Goal: Information Seeking & Learning: Learn about a topic

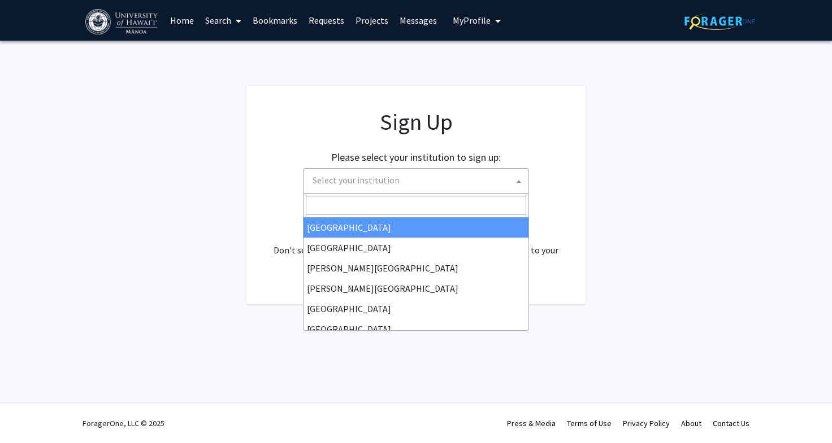
click at [365, 182] on span "Select your institution" at bounding box center [355, 180] width 87 height 11
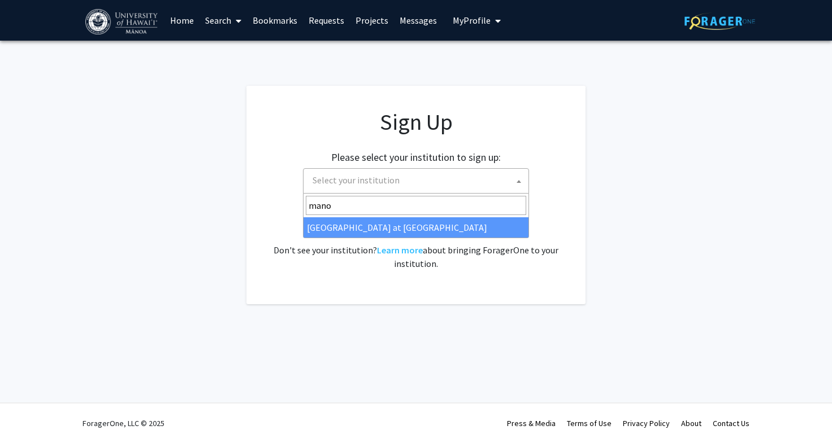
type input "mano"
select select "18"
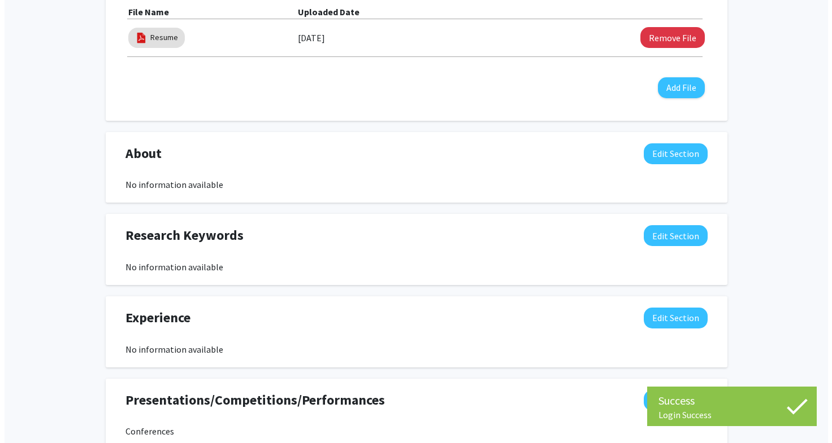
scroll to position [397, 0]
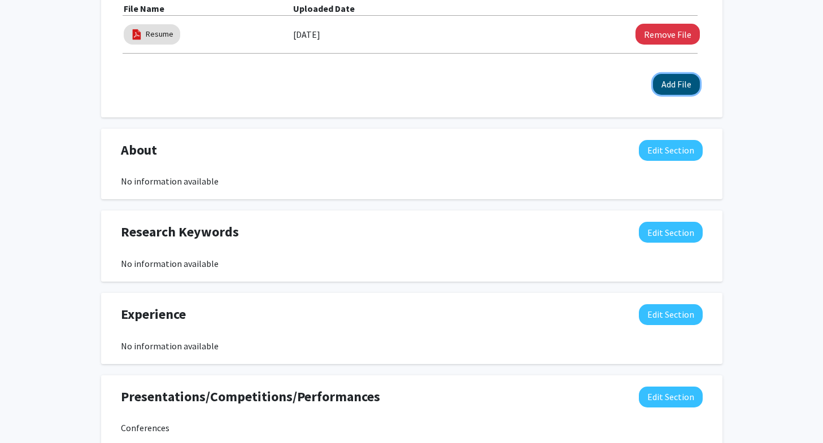
click at [678, 90] on button "Add File" at bounding box center [676, 84] width 47 height 21
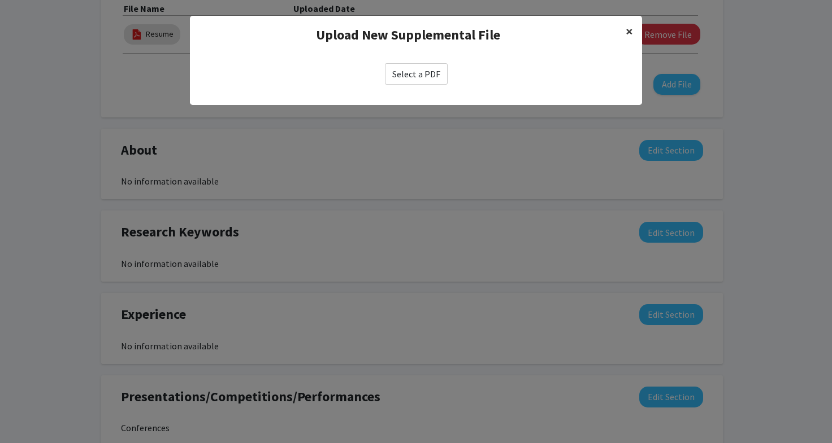
click at [632, 28] on span "×" at bounding box center [628, 32] width 7 height 18
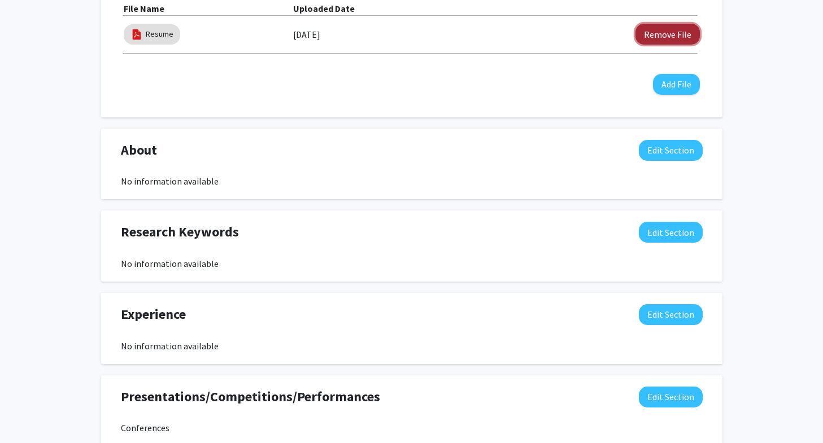
click at [646, 37] on button "Remove File" at bounding box center [667, 34] width 64 height 21
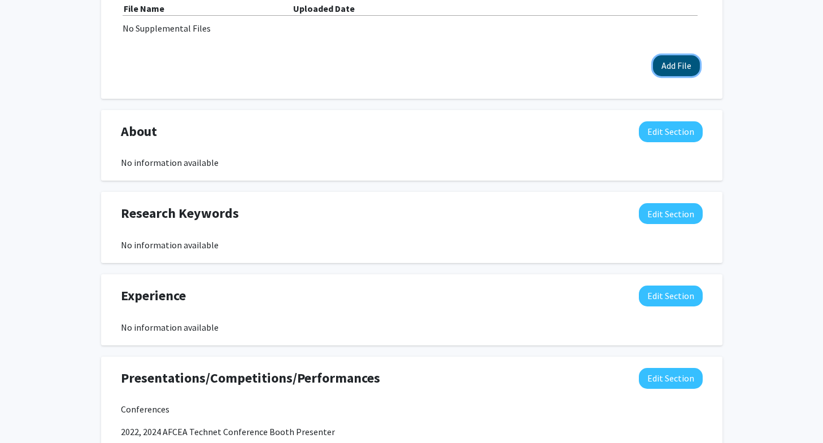
click at [667, 72] on button "Add File" at bounding box center [676, 65] width 47 height 21
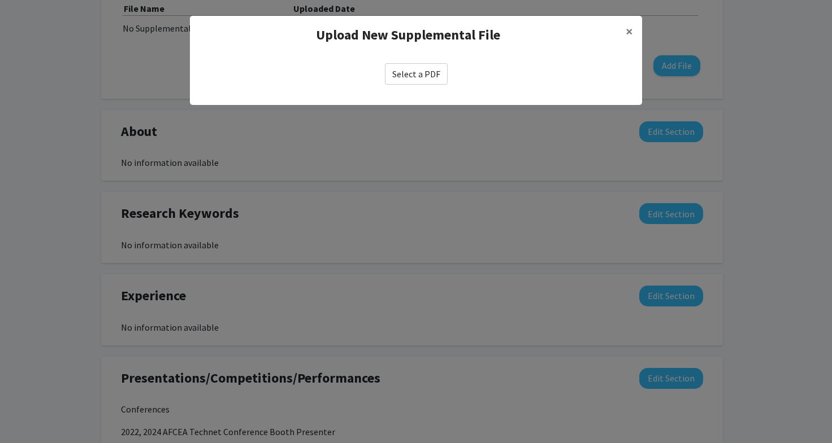
click at [417, 69] on label "Select a PDF" at bounding box center [416, 73] width 63 height 21
click at [0, 0] on input "Select a PDF" at bounding box center [0, 0] width 0 height 0
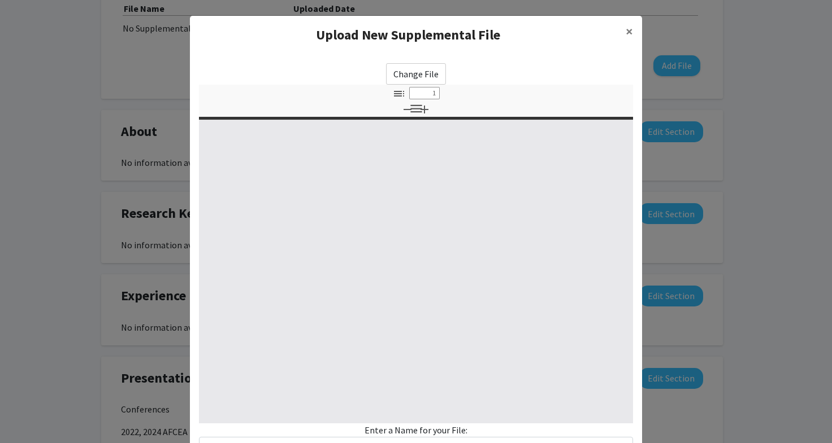
scroll to position [92, 0]
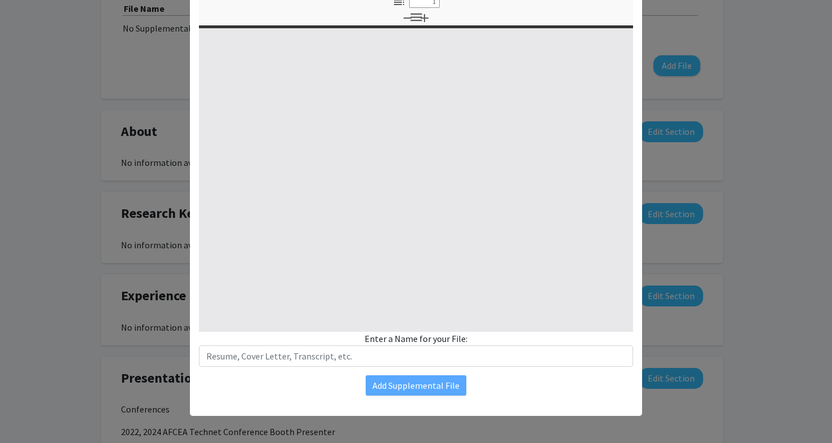
select select "custom"
type input "0"
select select "custom"
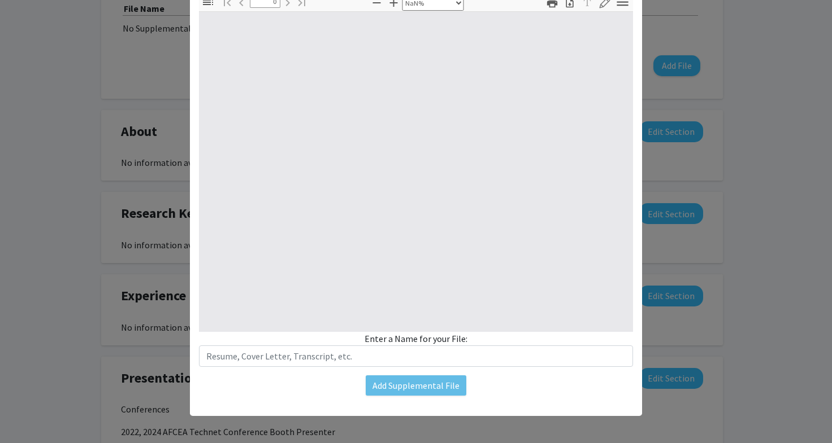
type input "1"
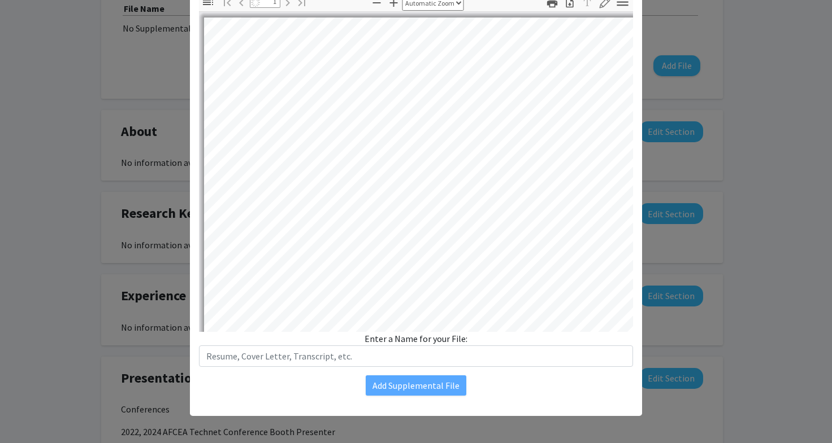
select select "auto"
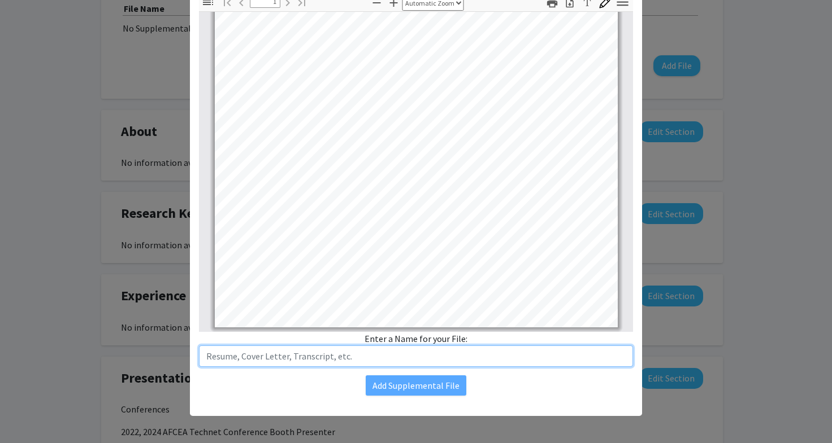
click at [377, 356] on input "text" at bounding box center [416, 356] width 434 height 21
type input "Resume"
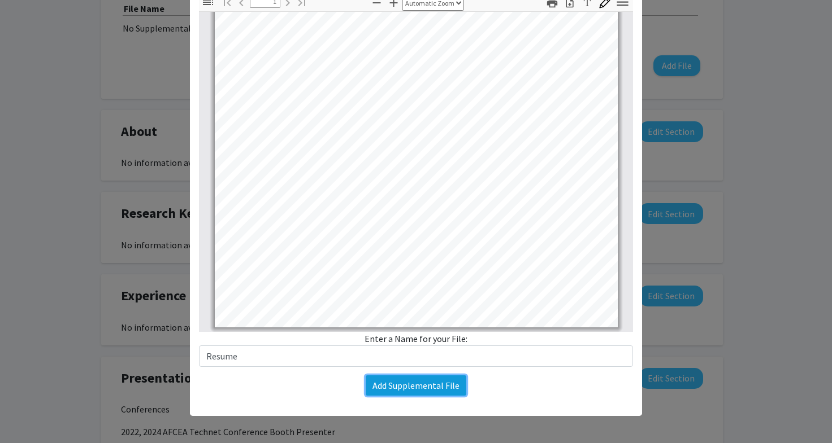
click at [404, 385] on button "Add Supplemental File" at bounding box center [415, 386] width 101 height 20
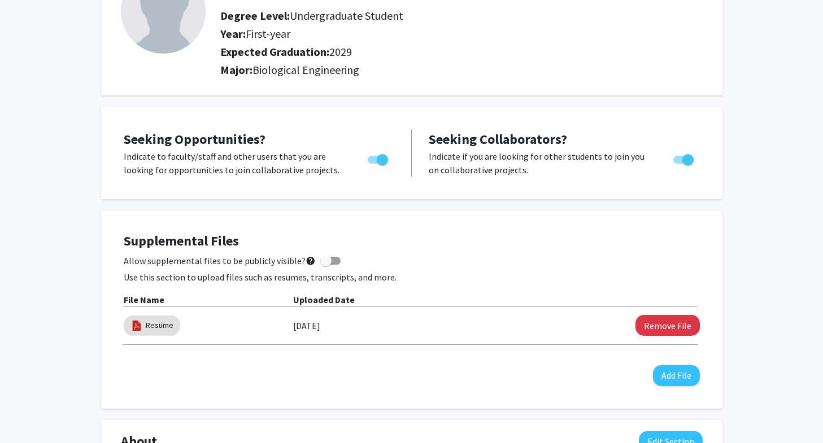
scroll to position [0, 0]
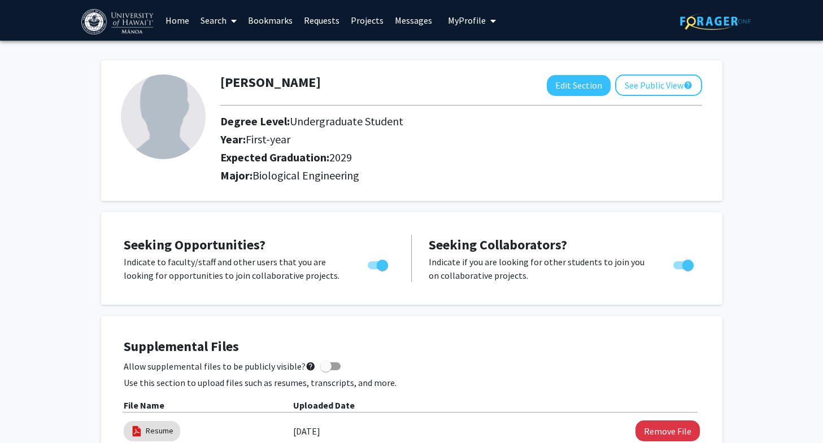
click at [229, 16] on span at bounding box center [232, 21] width 10 height 40
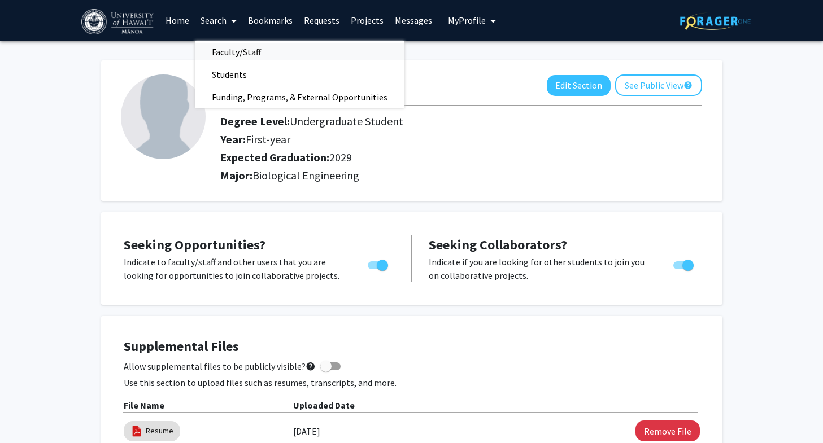
click at [245, 55] on span "Faculty/Staff" at bounding box center [236, 52] width 83 height 23
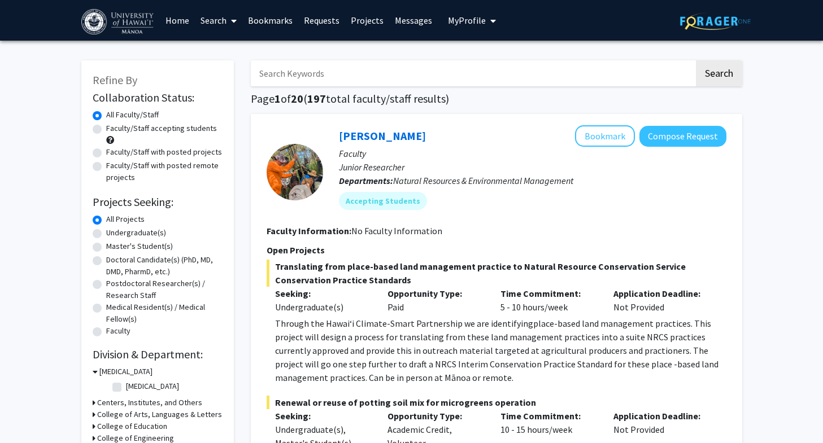
click at [227, 19] on link "Search" at bounding box center [218, 21] width 47 height 40
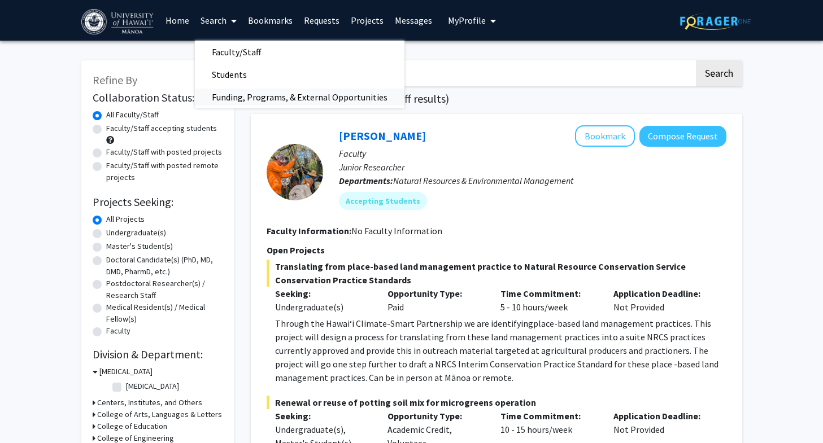
click at [248, 95] on span "Funding, Programs, & External Opportunities" at bounding box center [300, 97] width 210 height 23
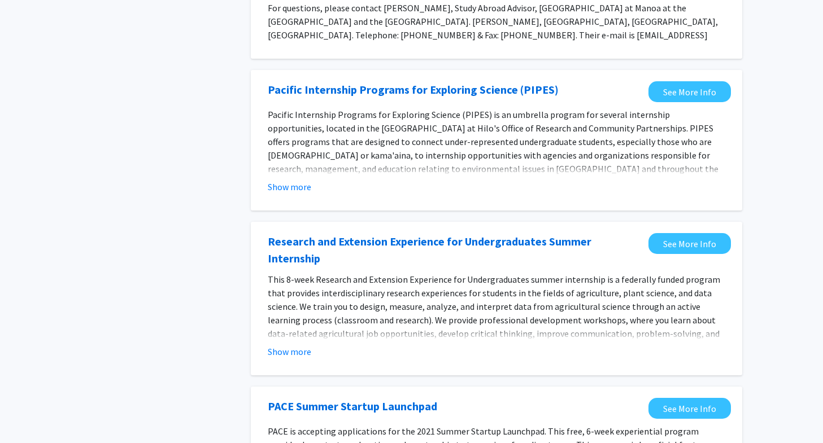
scroll to position [364, 0]
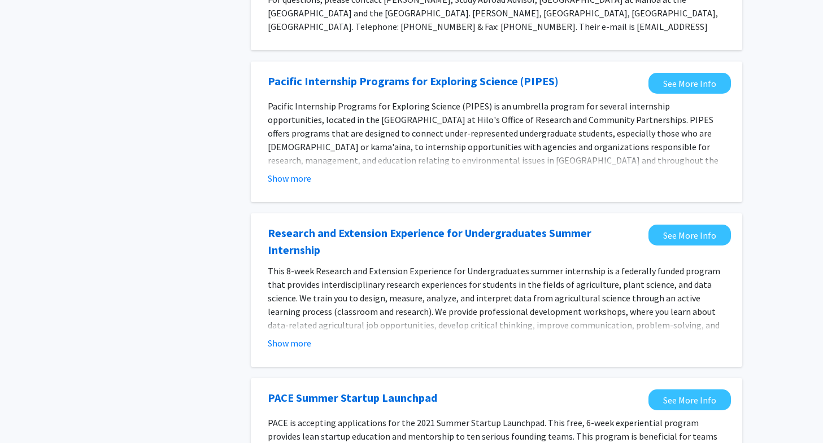
click at [597, 286] on span "This 8-week Research and Extension Experience for Undergraduates summer interns…" at bounding box center [494, 304] width 452 height 79
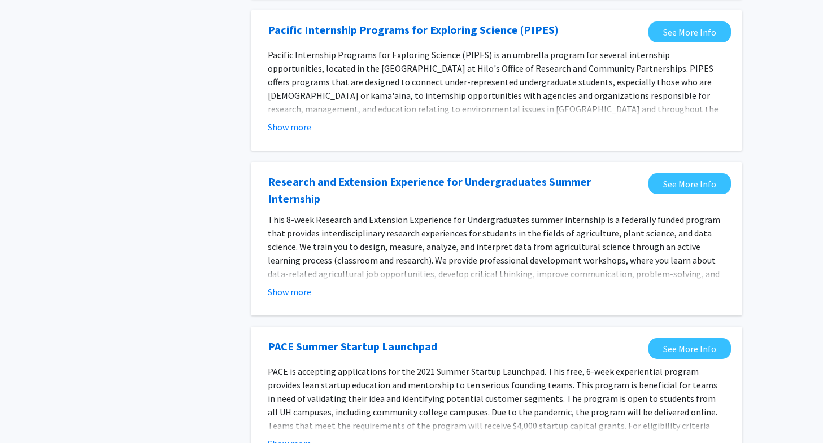
scroll to position [416, 0]
click at [280, 285] on button "Show more" at bounding box center [289, 292] width 43 height 14
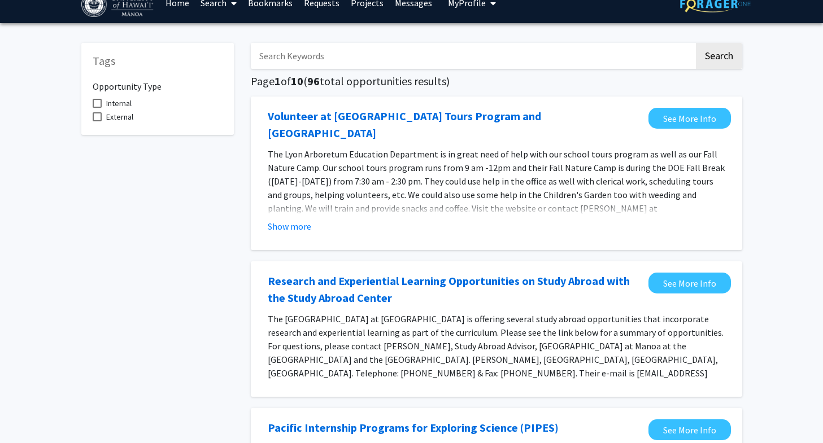
scroll to position [0, 0]
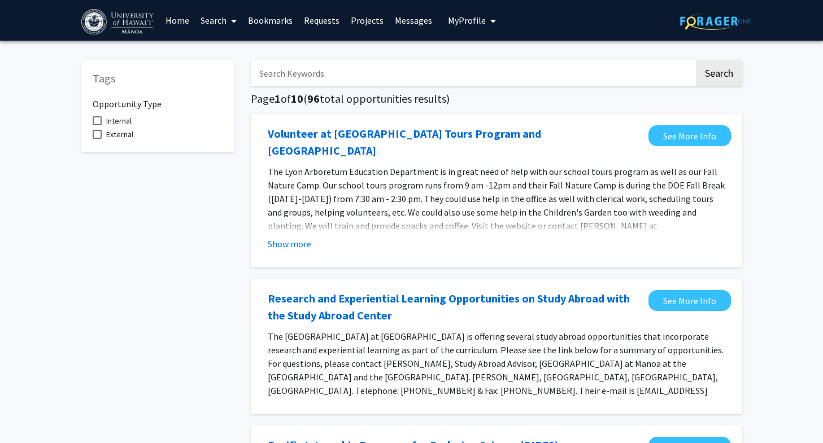
click at [408, 21] on link "Messages" at bounding box center [413, 21] width 49 height 40
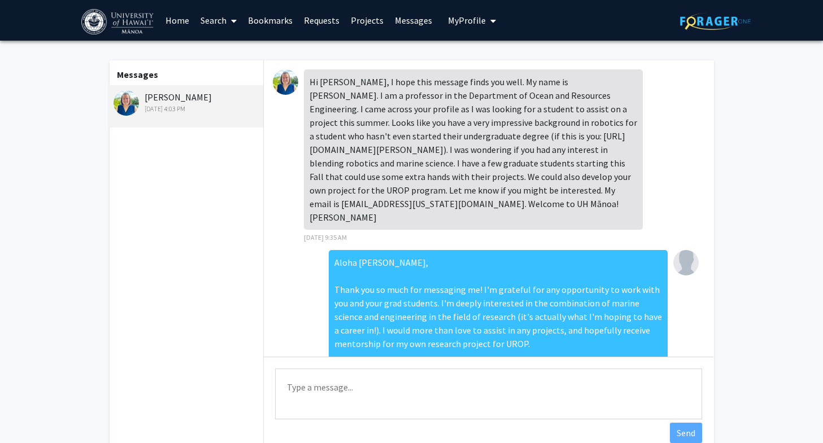
scroll to position [97, 0]
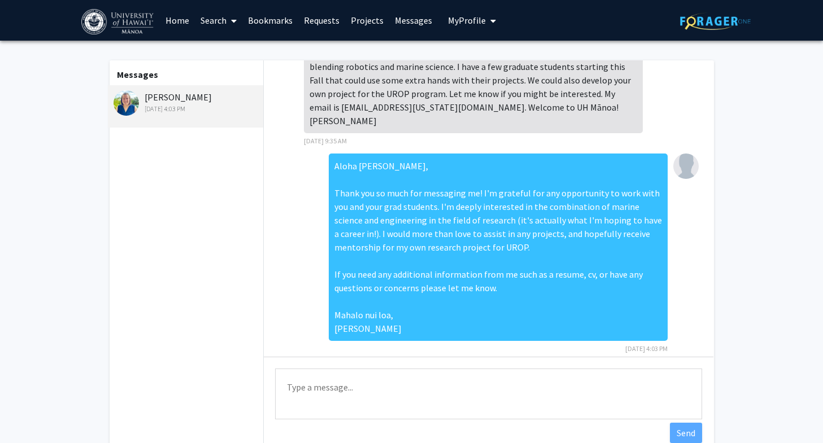
click at [376, 25] on link "Projects" at bounding box center [367, 21] width 44 height 40
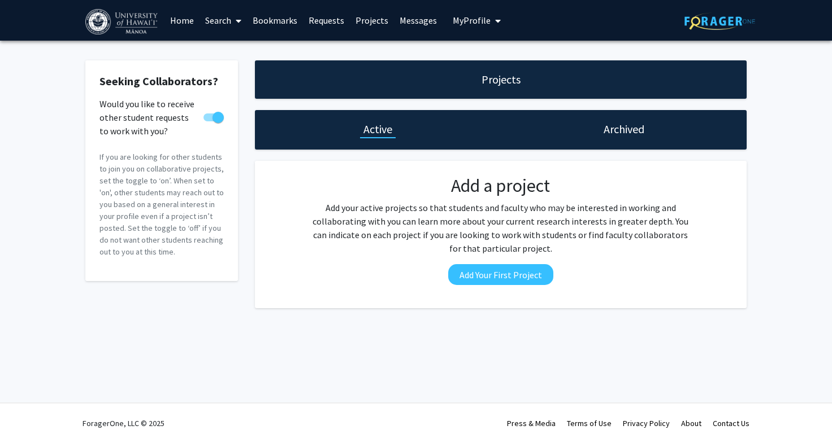
click at [316, 25] on link "Requests" at bounding box center [326, 21] width 47 height 40
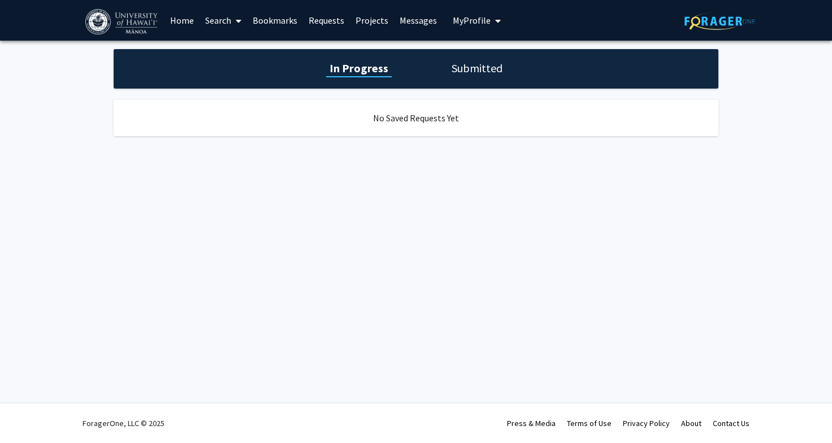
click at [273, 22] on link "Bookmarks" at bounding box center [275, 21] width 56 height 40
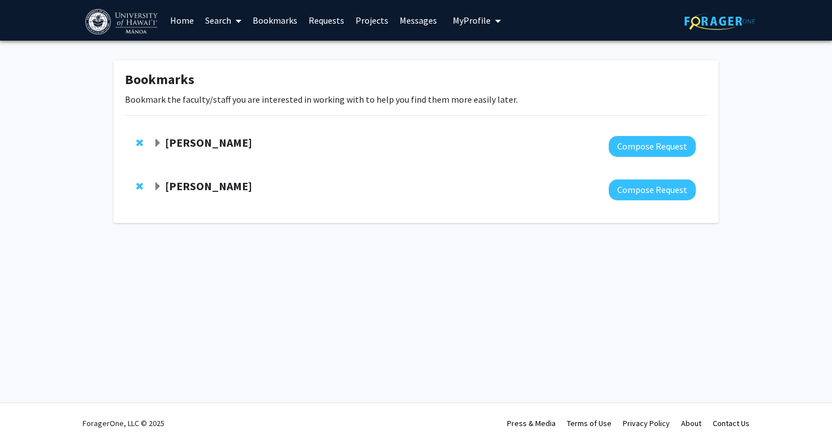
click at [205, 140] on strong "[PERSON_NAME]" at bounding box center [208, 143] width 87 height 14
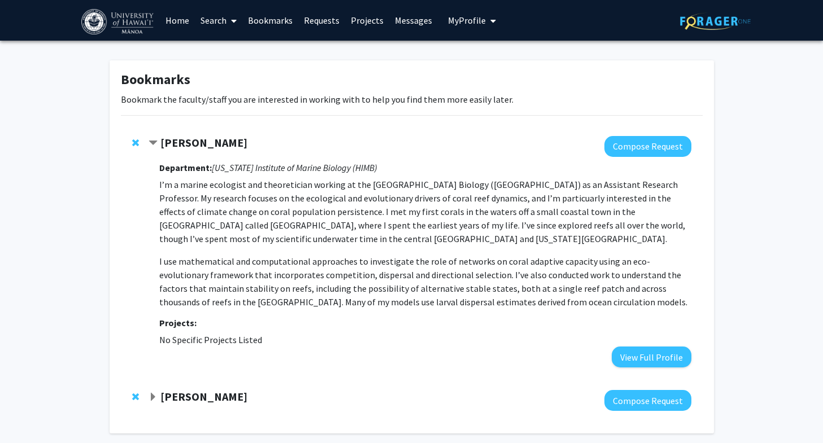
scroll to position [11, 0]
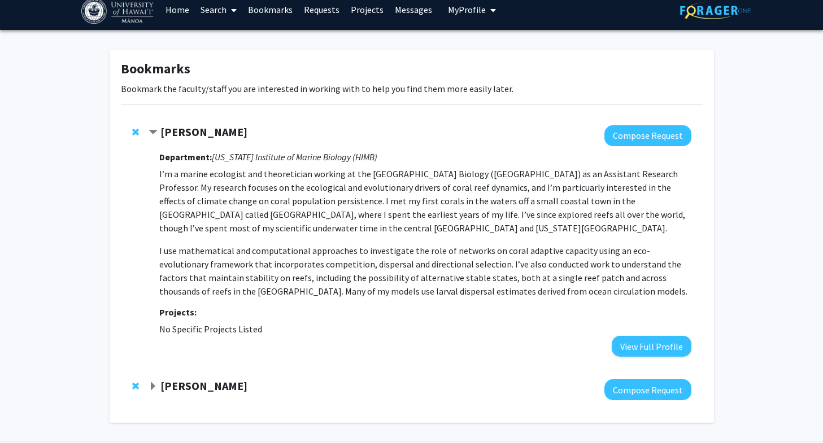
click at [224, 10] on link "Search" at bounding box center [218, 10] width 47 height 40
click at [255, 43] on span "Faculty/Staff" at bounding box center [236, 41] width 83 height 23
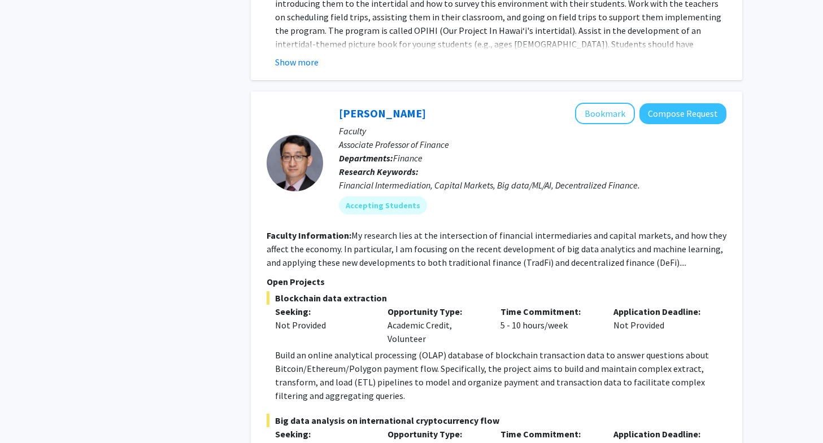
scroll to position [6767, 0]
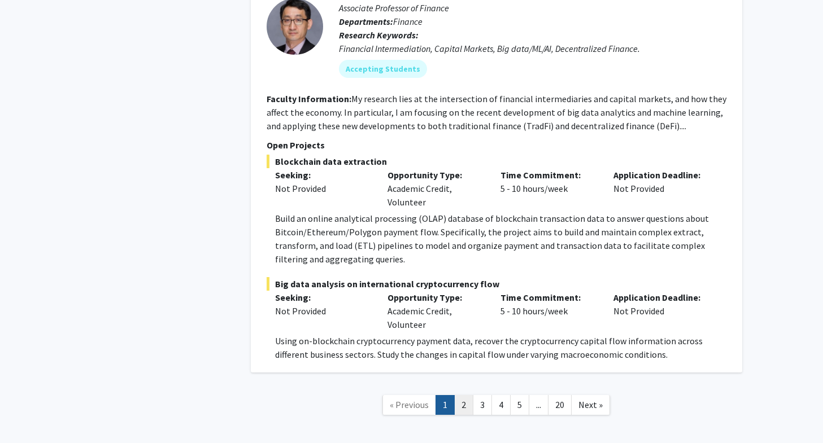
click at [462, 395] on link "2" at bounding box center [463, 405] width 19 height 20
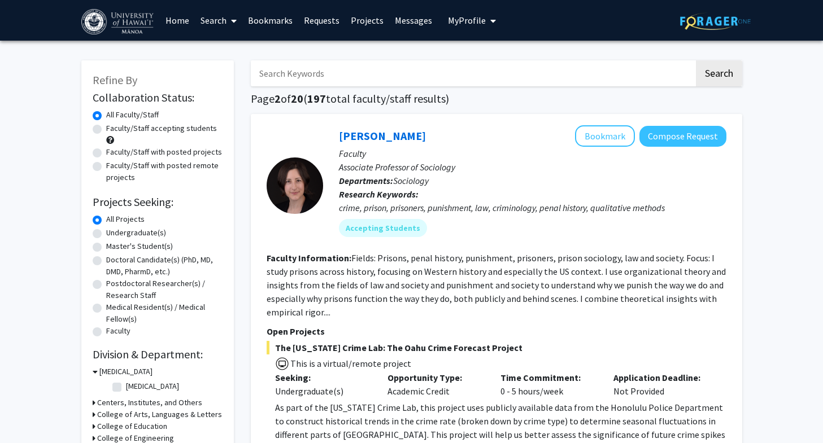
click at [273, 20] on link "Bookmarks" at bounding box center [270, 21] width 56 height 40
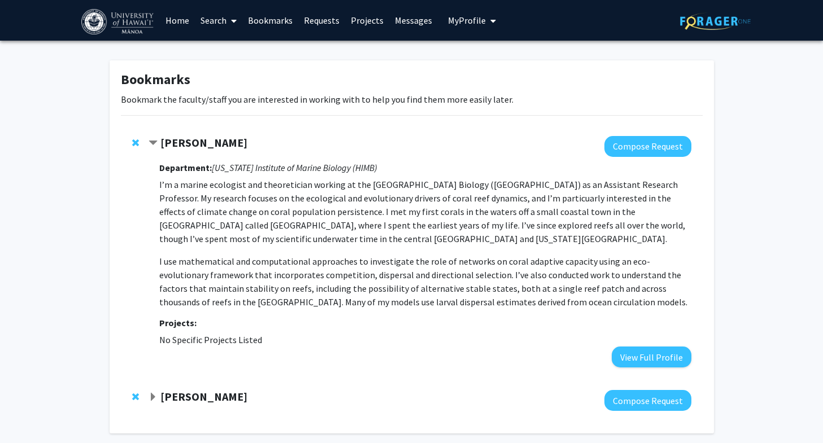
click at [160, 395] on strong "[PERSON_NAME]" at bounding box center [203, 397] width 87 height 14
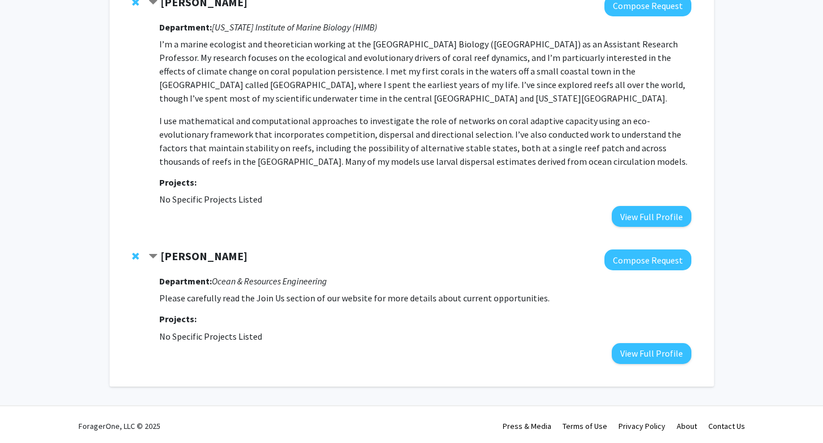
scroll to position [143, 0]
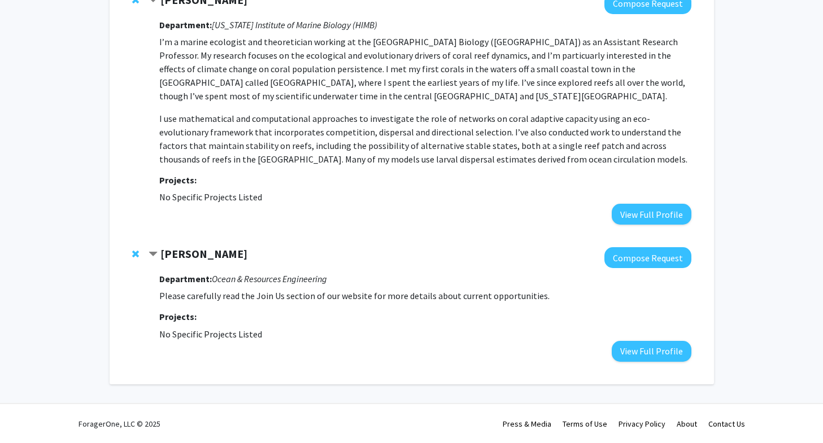
click at [218, 256] on strong "[PERSON_NAME]" at bounding box center [203, 254] width 87 height 14
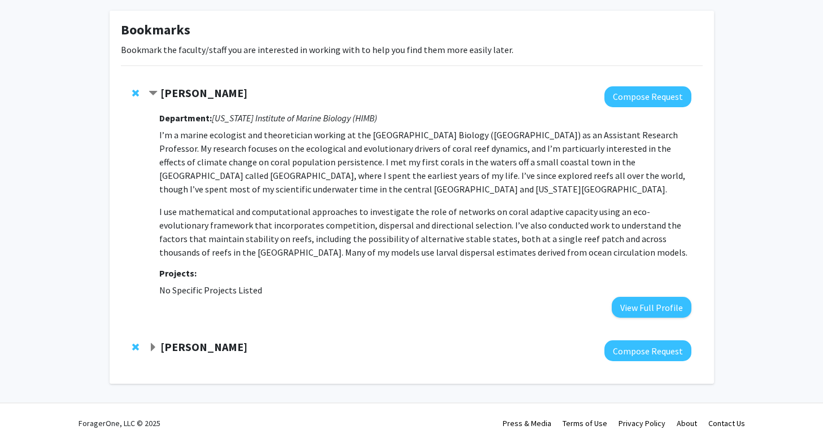
click at [181, 92] on strong "[PERSON_NAME]" at bounding box center [203, 93] width 87 height 14
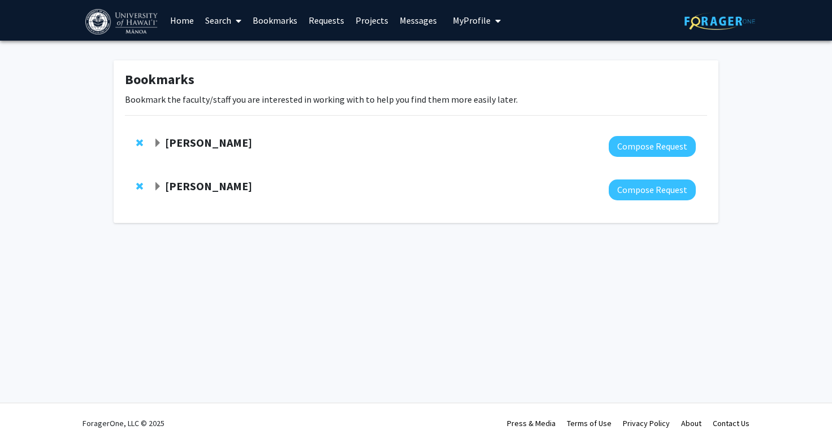
click at [216, 16] on link "Search" at bounding box center [222, 21] width 47 height 40
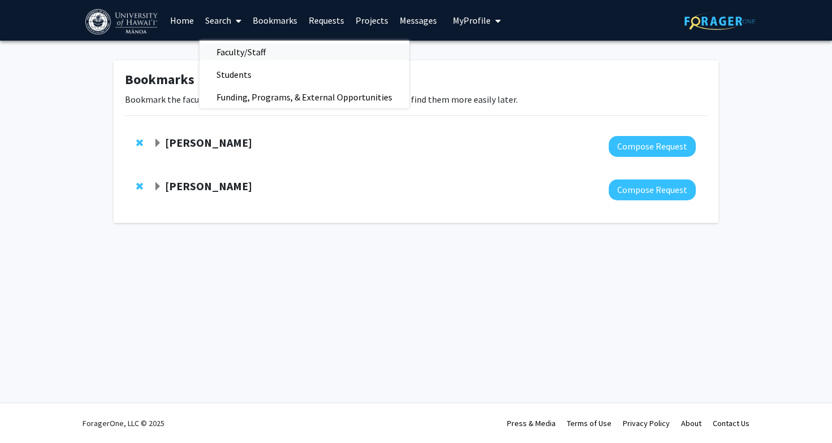
click at [259, 52] on span "Faculty/Staff" at bounding box center [240, 52] width 83 height 23
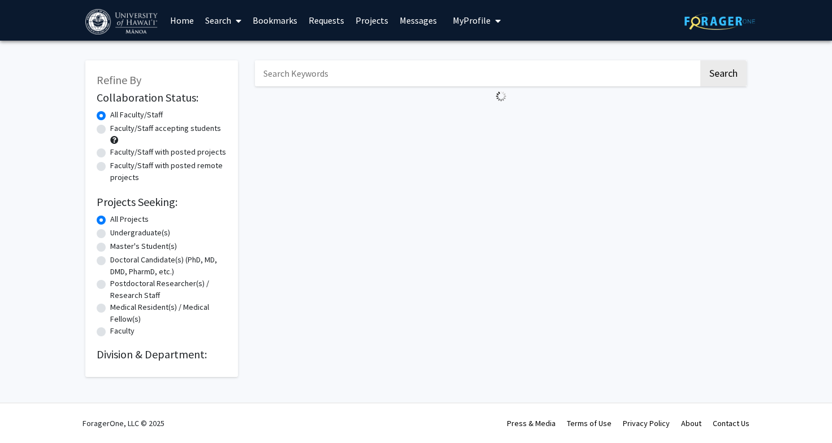
click at [299, 82] on input "Search Keywords" at bounding box center [476, 73] width 443 height 26
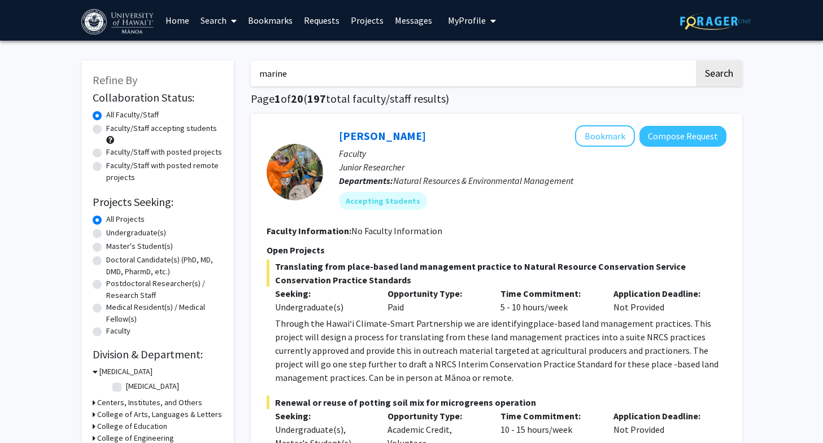
type input "marine"
click at [696, 60] on button "Search" at bounding box center [719, 73] width 46 height 26
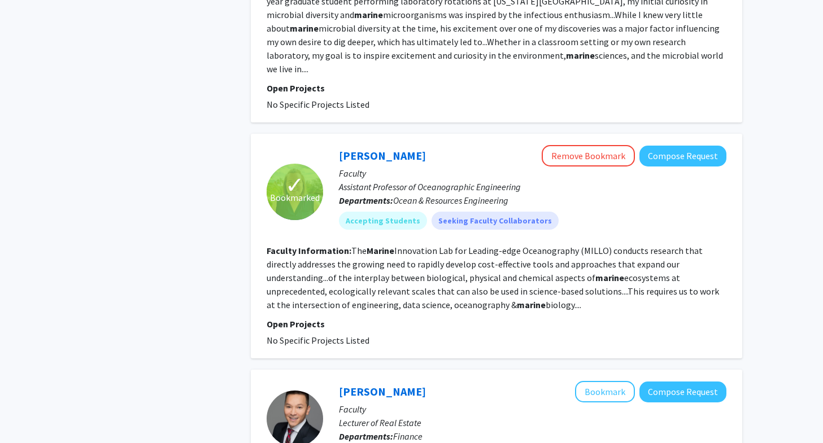
scroll to position [1857, 0]
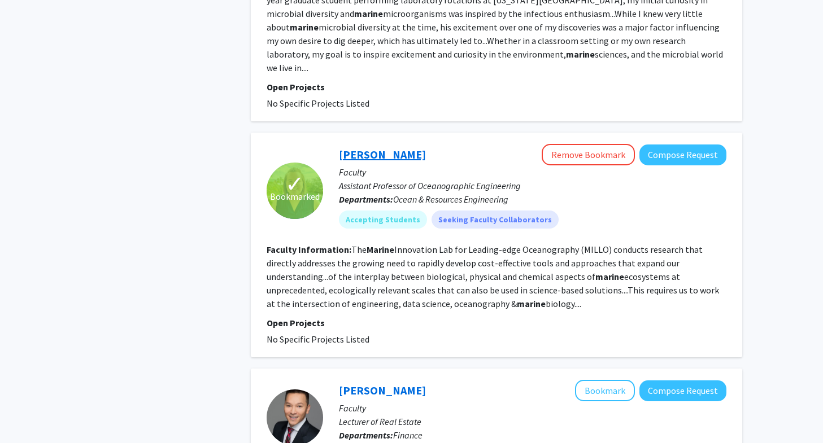
click at [406, 147] on link "[PERSON_NAME]" at bounding box center [382, 154] width 87 height 14
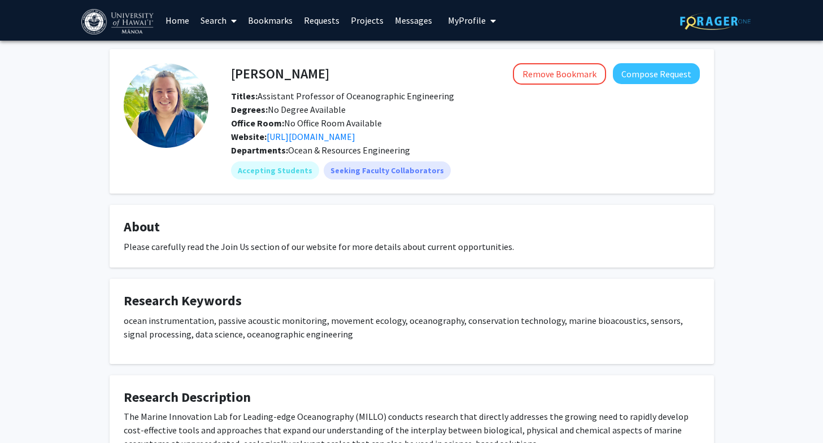
scroll to position [205, 0]
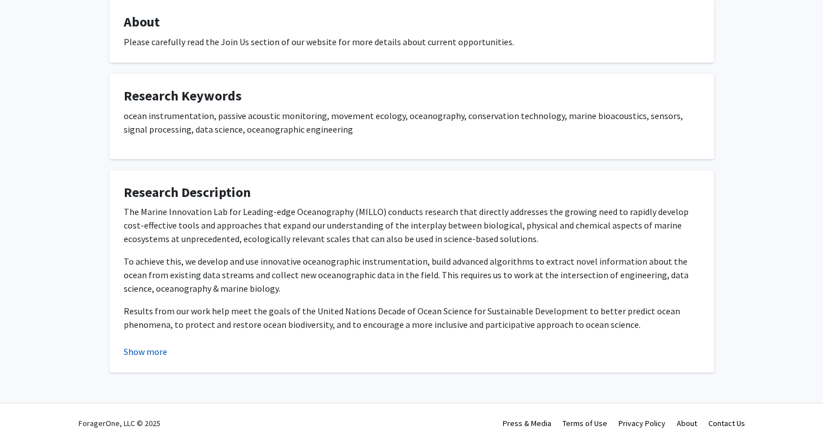
click at [143, 356] on button "Show more" at bounding box center [145, 352] width 43 height 14
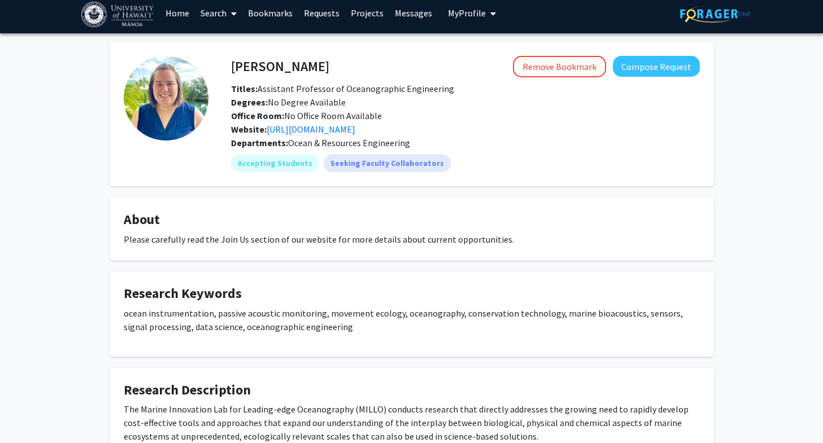
scroll to position [0, 0]
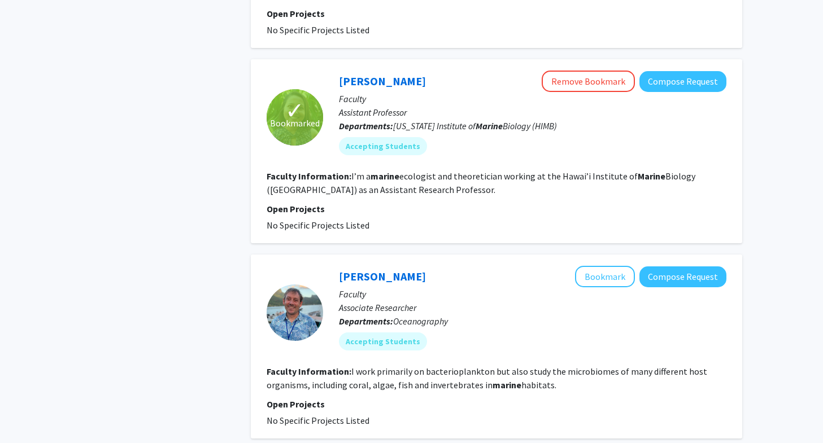
scroll to position [2410, 0]
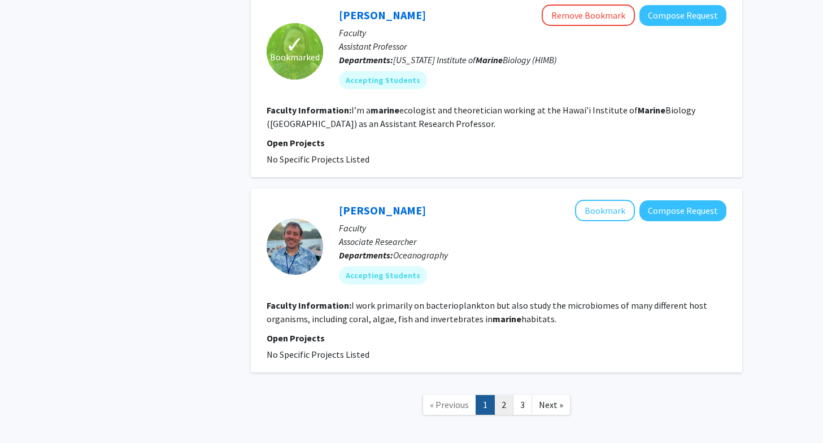
click at [502, 395] on link "2" at bounding box center [503, 405] width 19 height 20
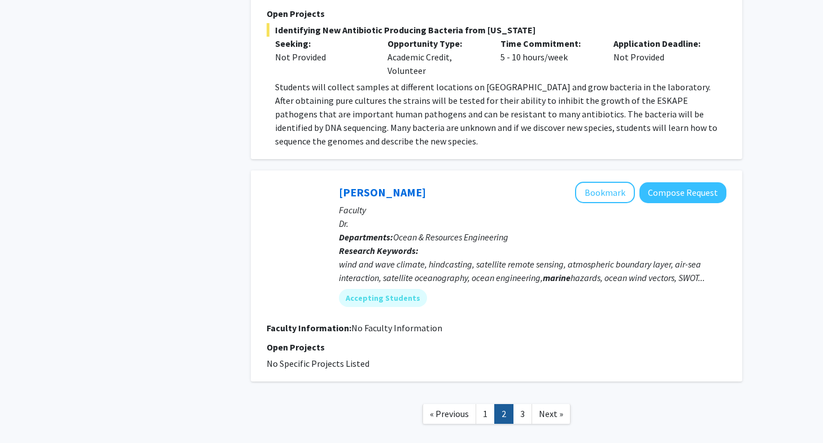
scroll to position [1900, 0]
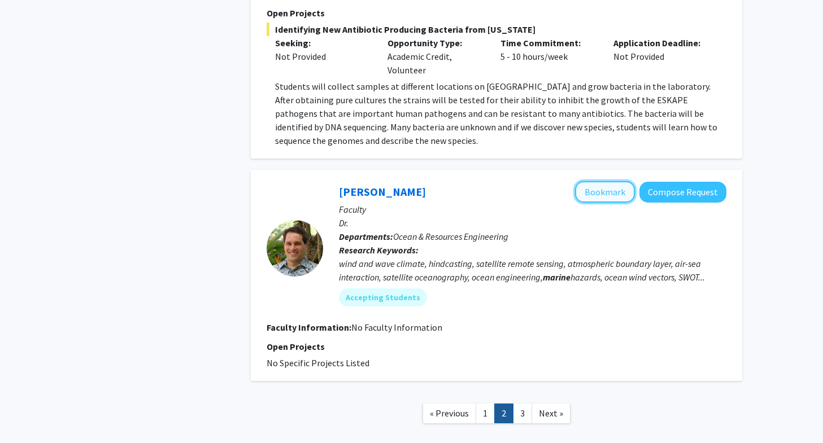
click at [597, 193] on button "Bookmark" at bounding box center [605, 191] width 60 height 21
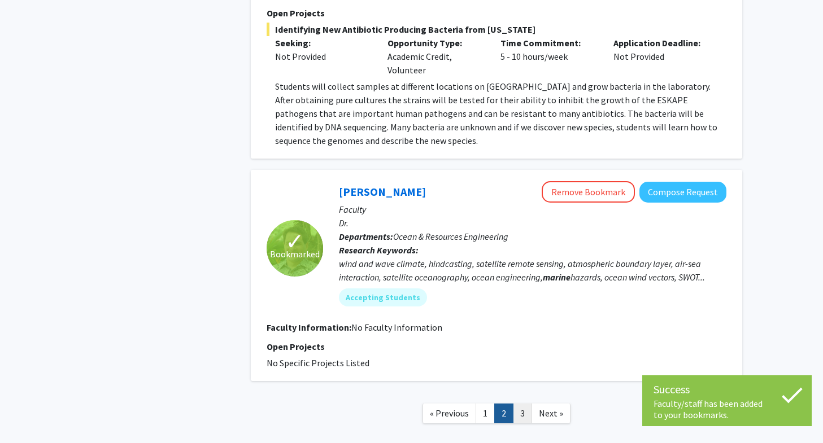
click at [522, 414] on link "3" at bounding box center [522, 414] width 19 height 20
